Goal: Information Seeking & Learning: Understand process/instructions

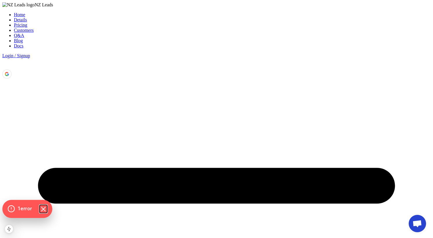
click at [45, 210] on icon "Hide Errors" at bounding box center [43, 209] width 4 height 4
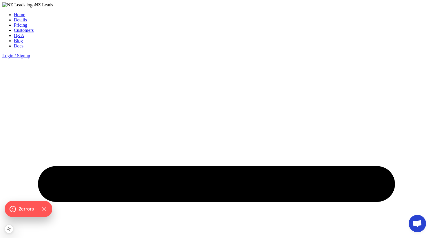
click at [23, 38] on link "Blog" at bounding box center [18, 40] width 9 height 5
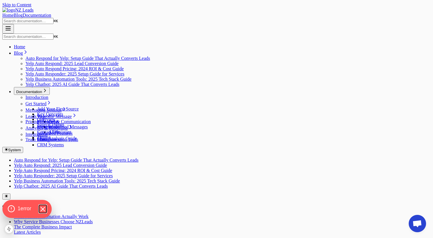
click at [44, 210] on icon "Hide Errors" at bounding box center [43, 209] width 8 height 8
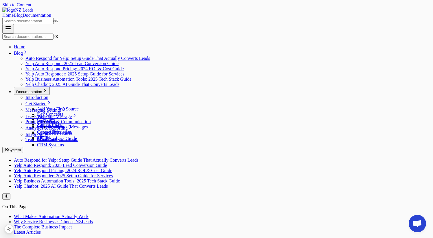
click at [34, 12] on span "NZ Leads" at bounding box center [24, 10] width 19 height 5
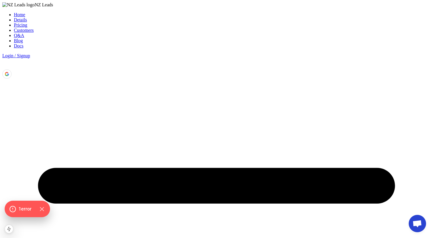
click at [220, 15] on div "Home Details Pricing Customers Q&A Blog Docs Login / Signup" at bounding box center [216, 40] width 428 height 57
click at [23, 38] on link "Blog" at bounding box center [18, 40] width 9 height 5
click at [23, 43] on link "Docs" at bounding box center [19, 45] width 10 height 5
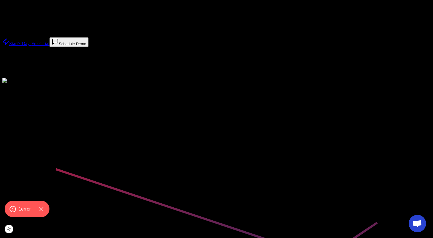
scroll to position [51, 0]
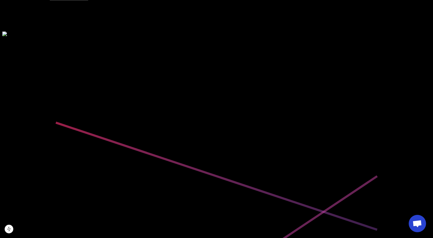
scroll to position [98, 0]
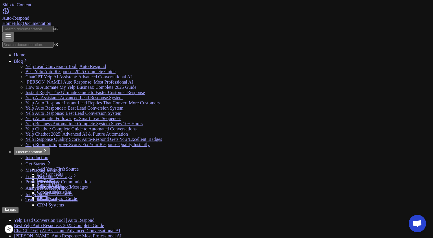
click at [314, 21] on div "Home Blog Documentation" at bounding box center [216, 23] width 428 height 5
click at [51, 21] on link "Documentation" at bounding box center [37, 23] width 29 height 5
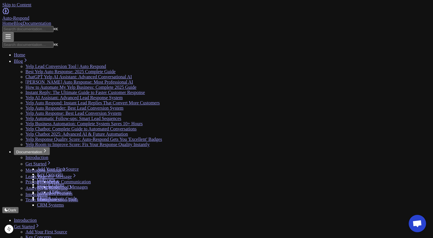
click at [23, 21] on link "Blog" at bounding box center [18, 23] width 9 height 5
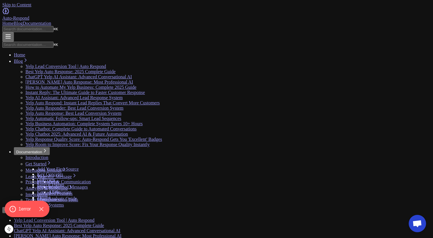
click at [14, 21] on link "Home" at bounding box center [7, 23] width 11 height 5
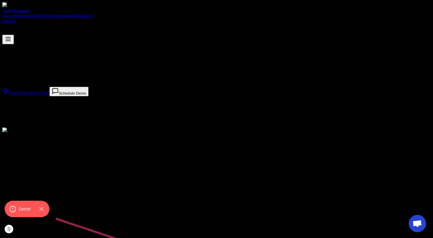
click at [54, 133] on img at bounding box center [28, 130] width 52 height 5
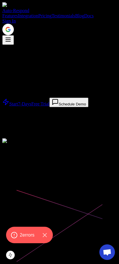
click at [45, 238] on icon "Hide Errors" at bounding box center [44, 235] width 7 height 7
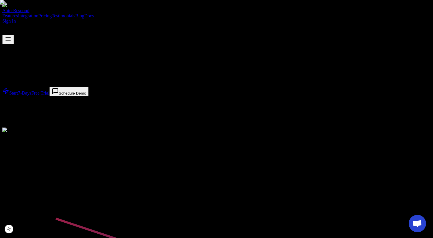
click at [255, 15] on div "Auto-Respond Features Integration Pricing Testimonials Blog Docs Sign In" at bounding box center [216, 23] width 428 height 42
click at [84, 13] on link "Blog" at bounding box center [79, 15] width 9 height 5
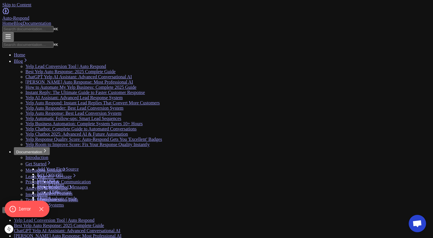
click at [307, 21] on div "Home Blog Documentation" at bounding box center [216, 23] width 428 height 5
click at [51, 21] on link "Documentation" at bounding box center [37, 23] width 29 height 5
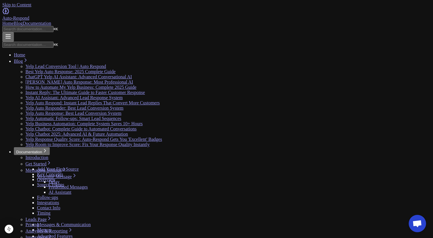
click at [23, 21] on link "Blog" at bounding box center [18, 23] width 9 height 5
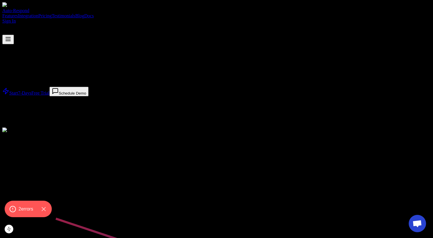
click at [84, 13] on link "Blog" at bounding box center [79, 15] width 9 height 5
